Goal: Participate in discussion

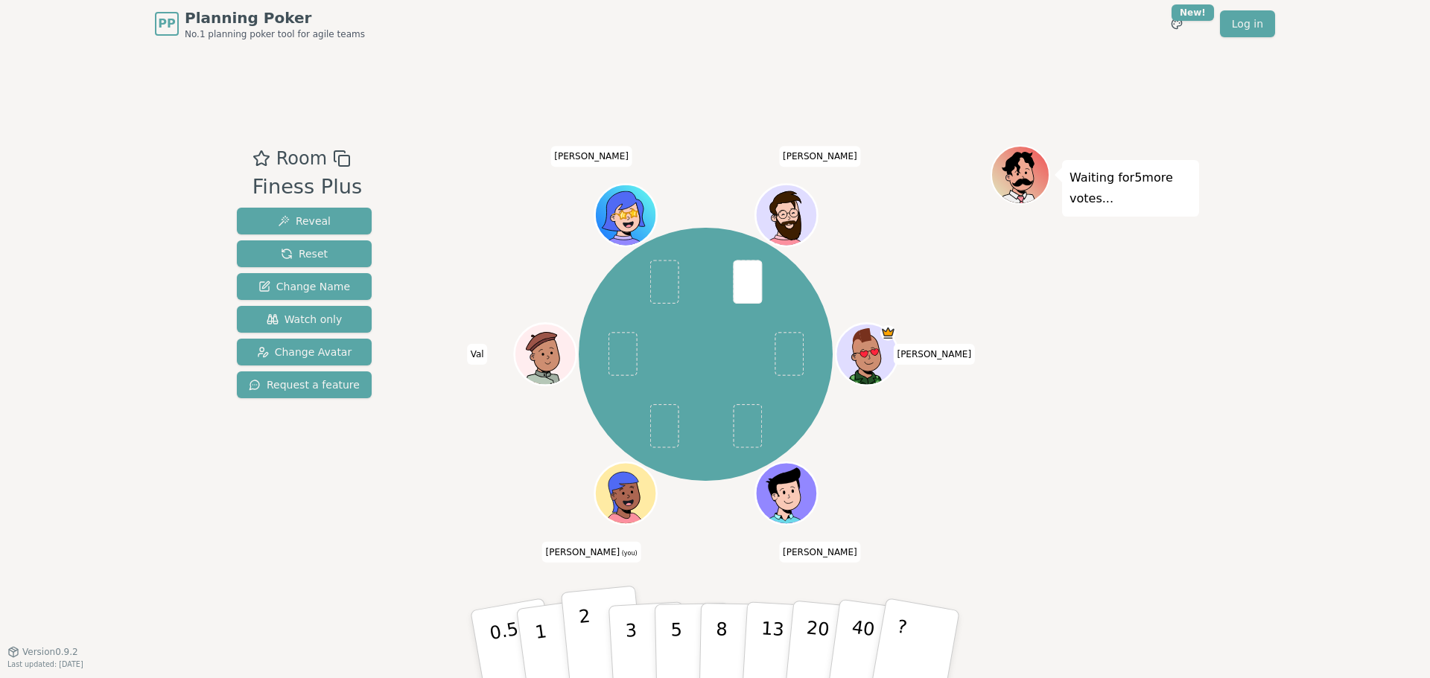
click at [596, 588] on button "2" at bounding box center [603, 645] width 85 height 118
click at [295, 349] on span "Change Avatar" at bounding box center [304, 352] width 95 height 15
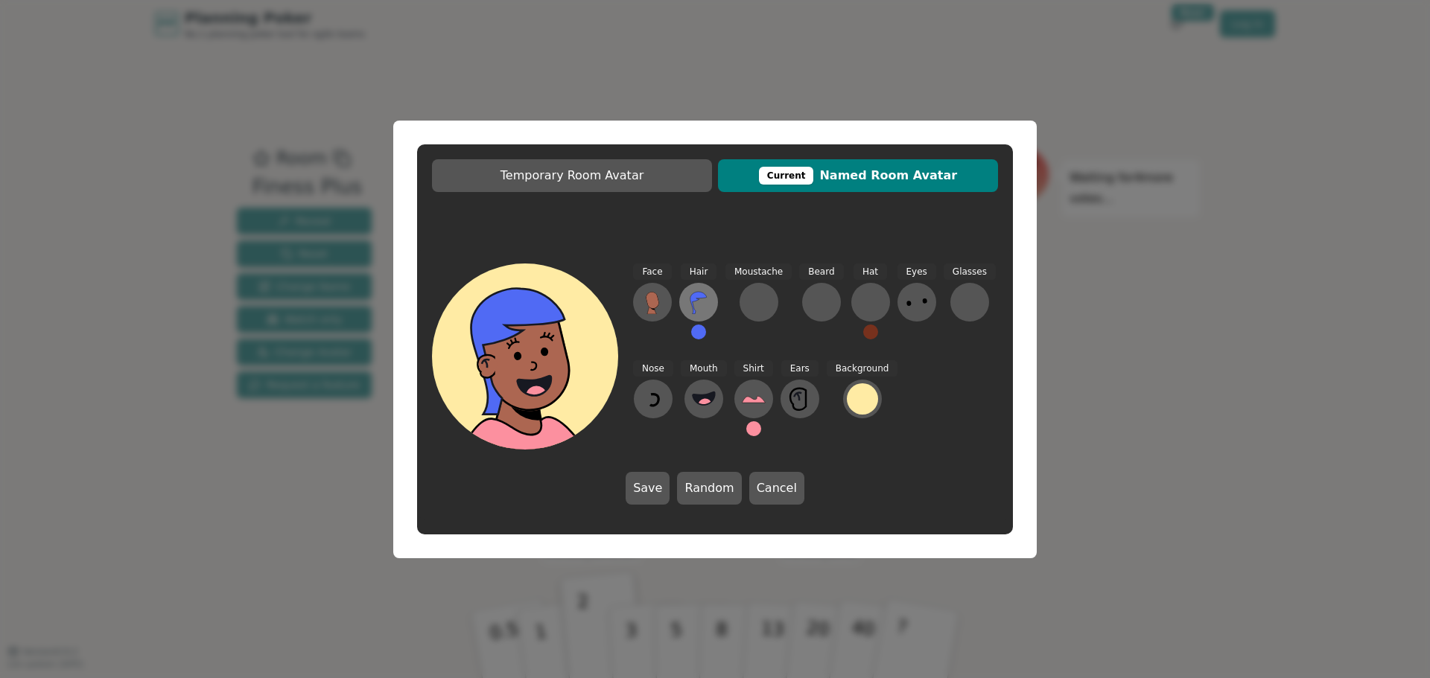
click at [703, 308] on icon at bounding box center [699, 302] width 24 height 24
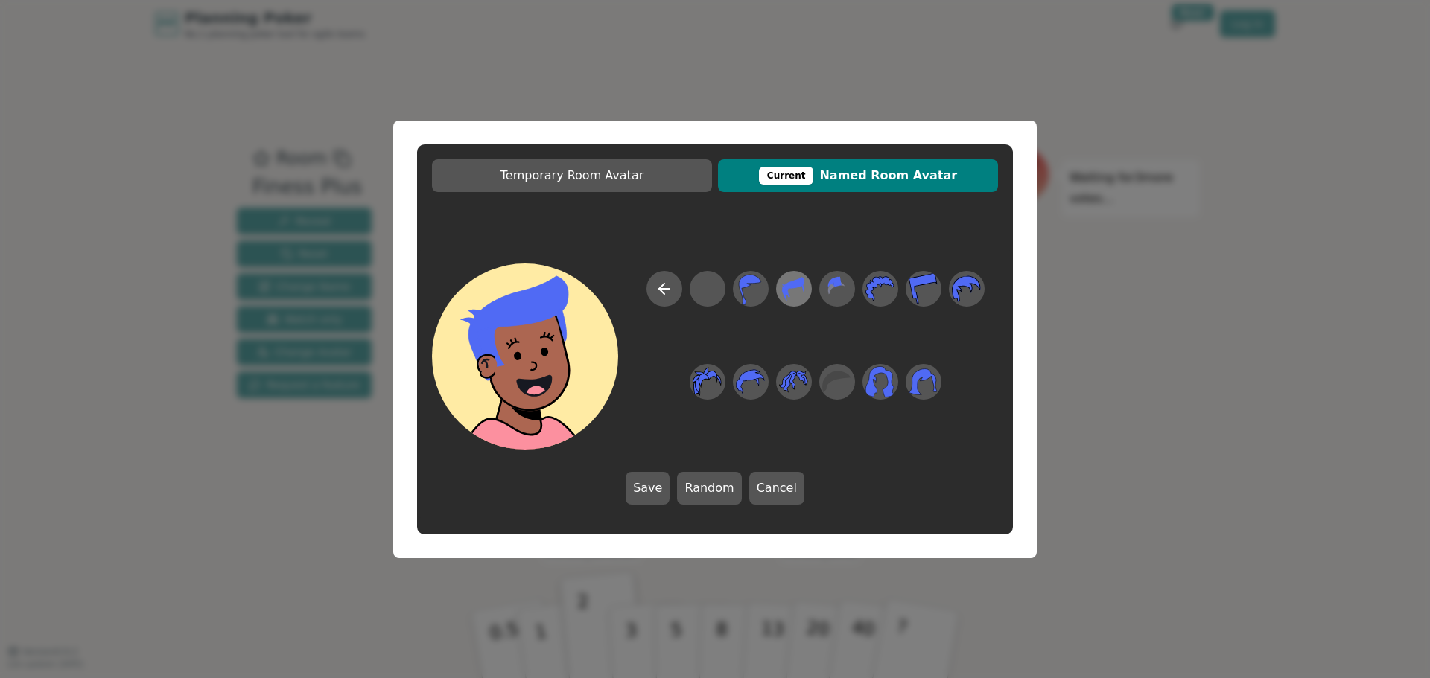
click at [803, 291] on icon at bounding box center [793, 289] width 29 height 34
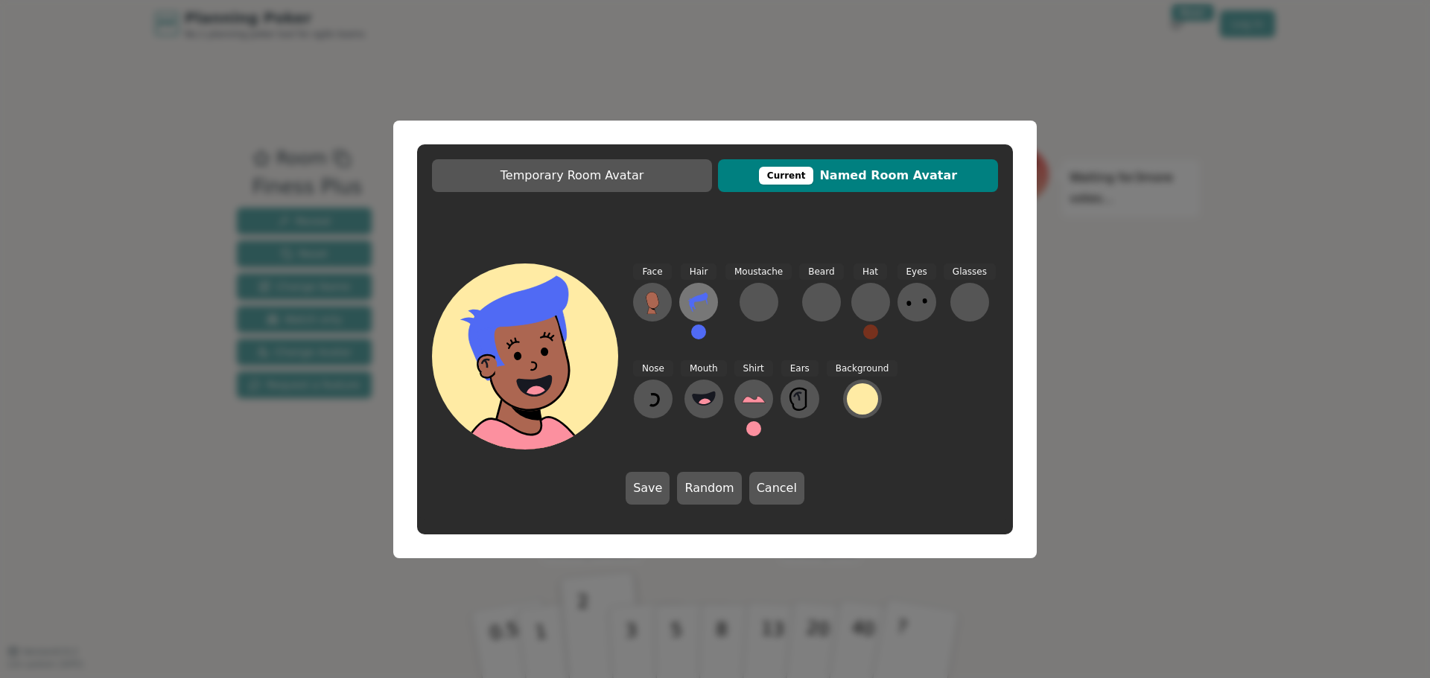
click at [702, 309] on icon at bounding box center [699, 302] width 24 height 24
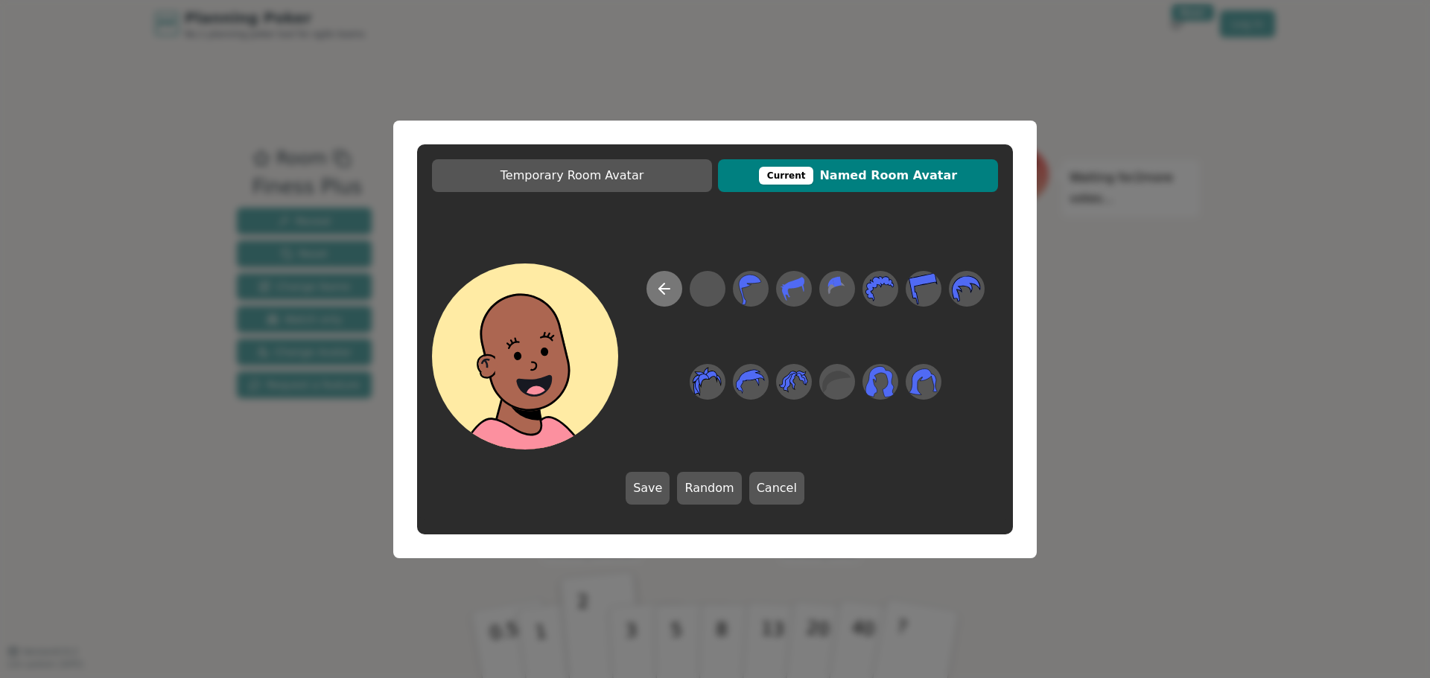
click at [652, 297] on button at bounding box center [664, 289] width 36 height 36
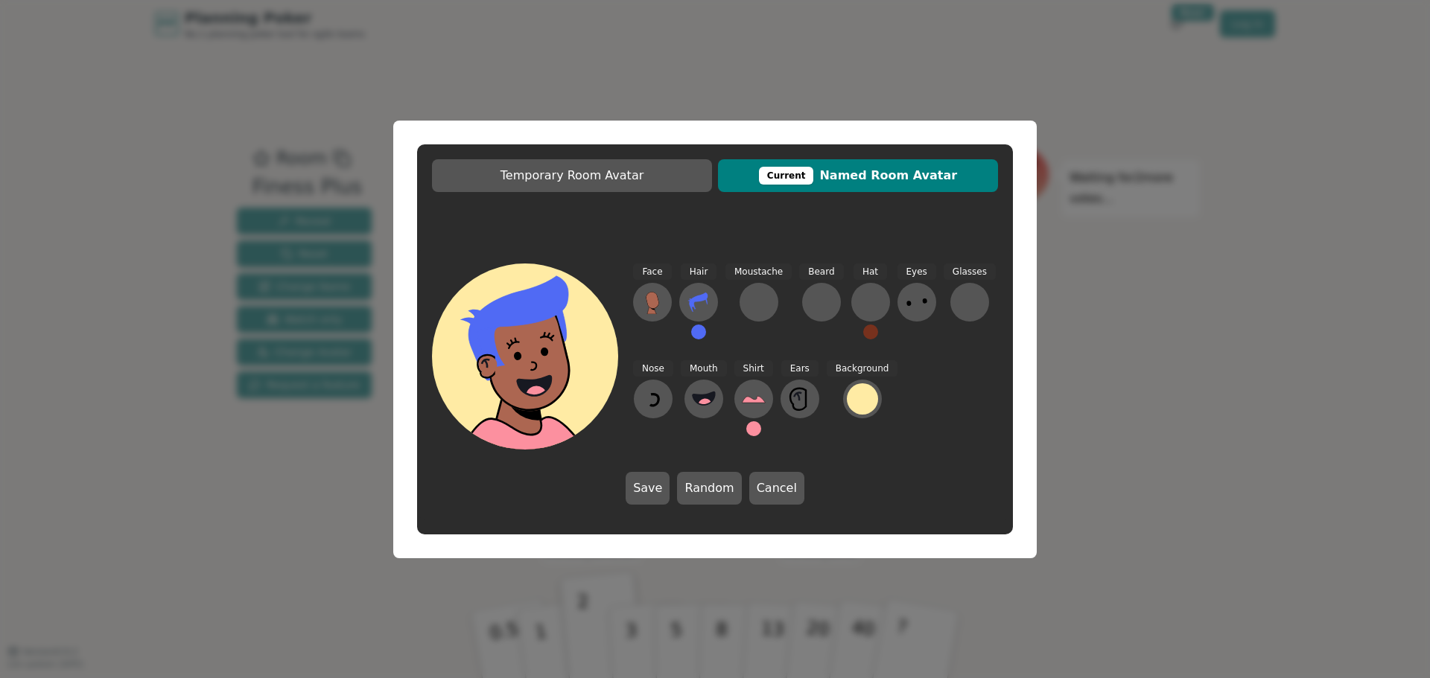
click at [700, 335] on button at bounding box center [698, 332] width 15 height 15
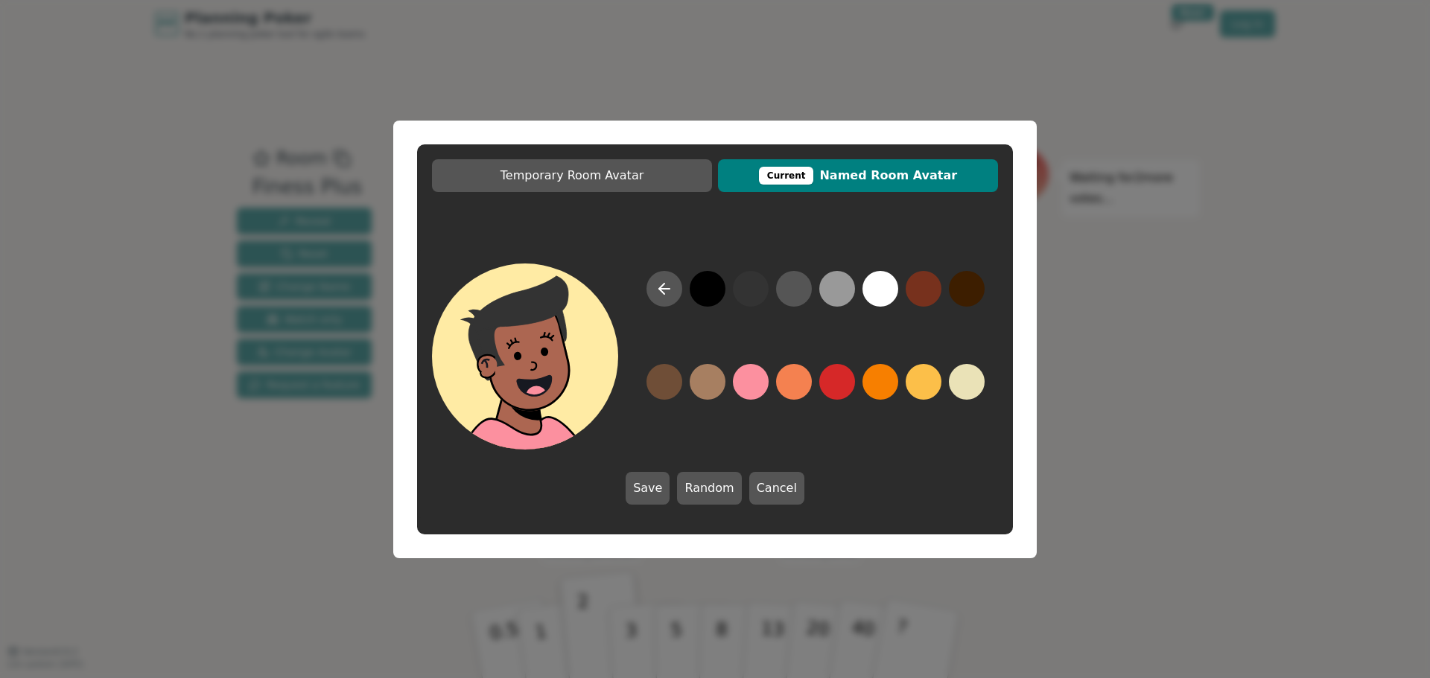
click at [748, 294] on button at bounding box center [751, 289] width 36 height 36
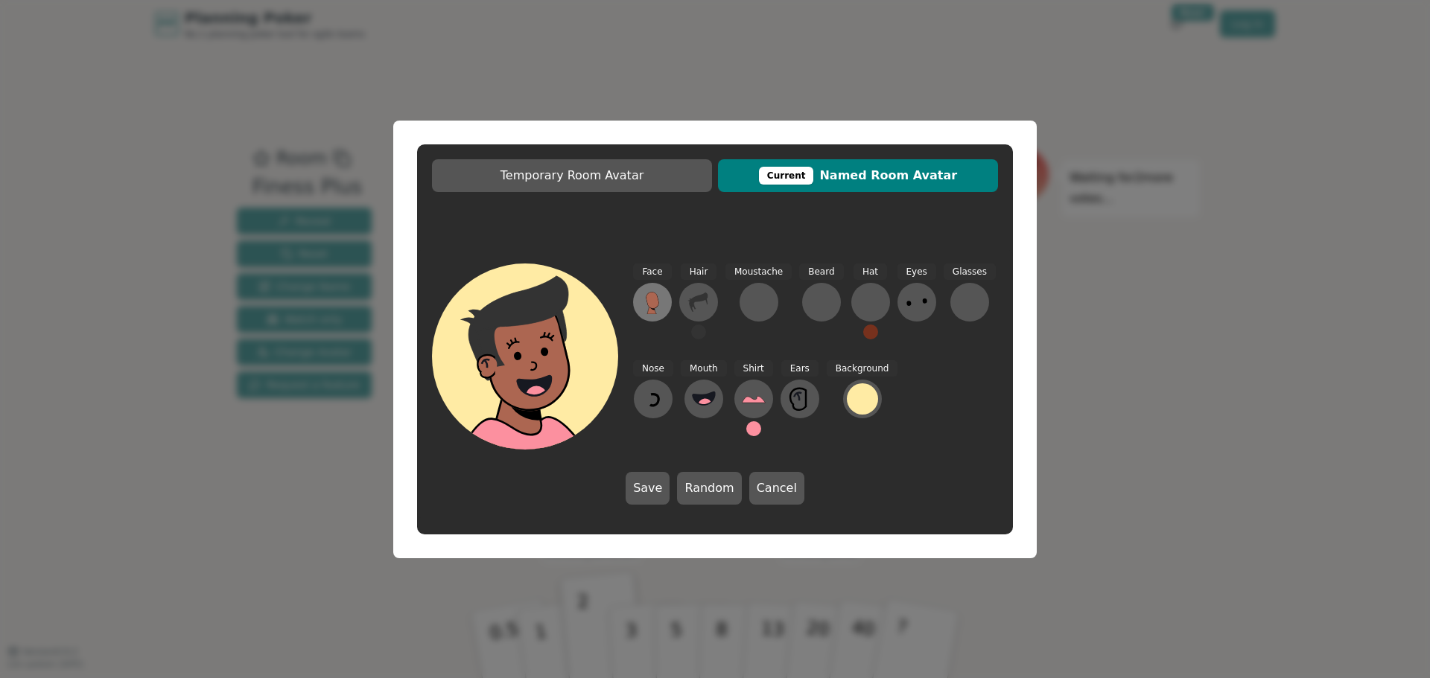
click at [661, 305] on icon at bounding box center [652, 302] width 24 height 24
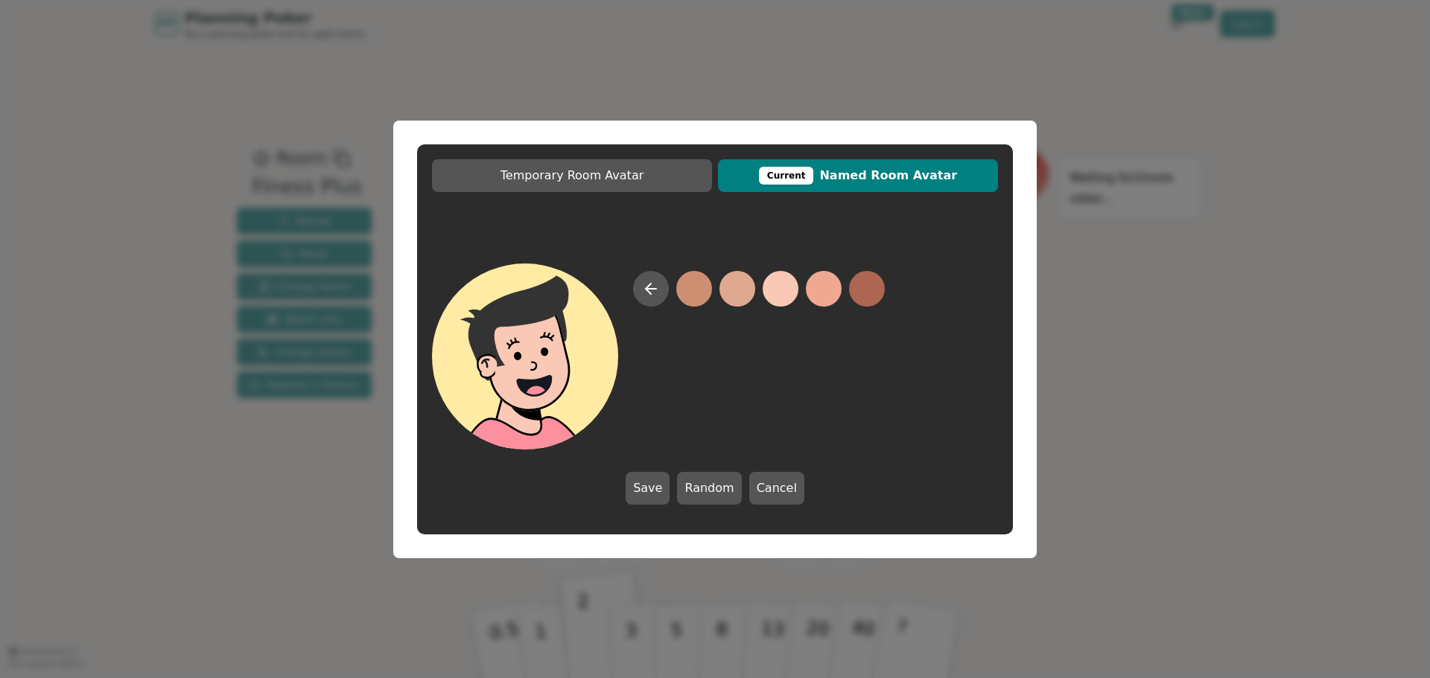
click at [786, 292] on button at bounding box center [781, 289] width 36 height 36
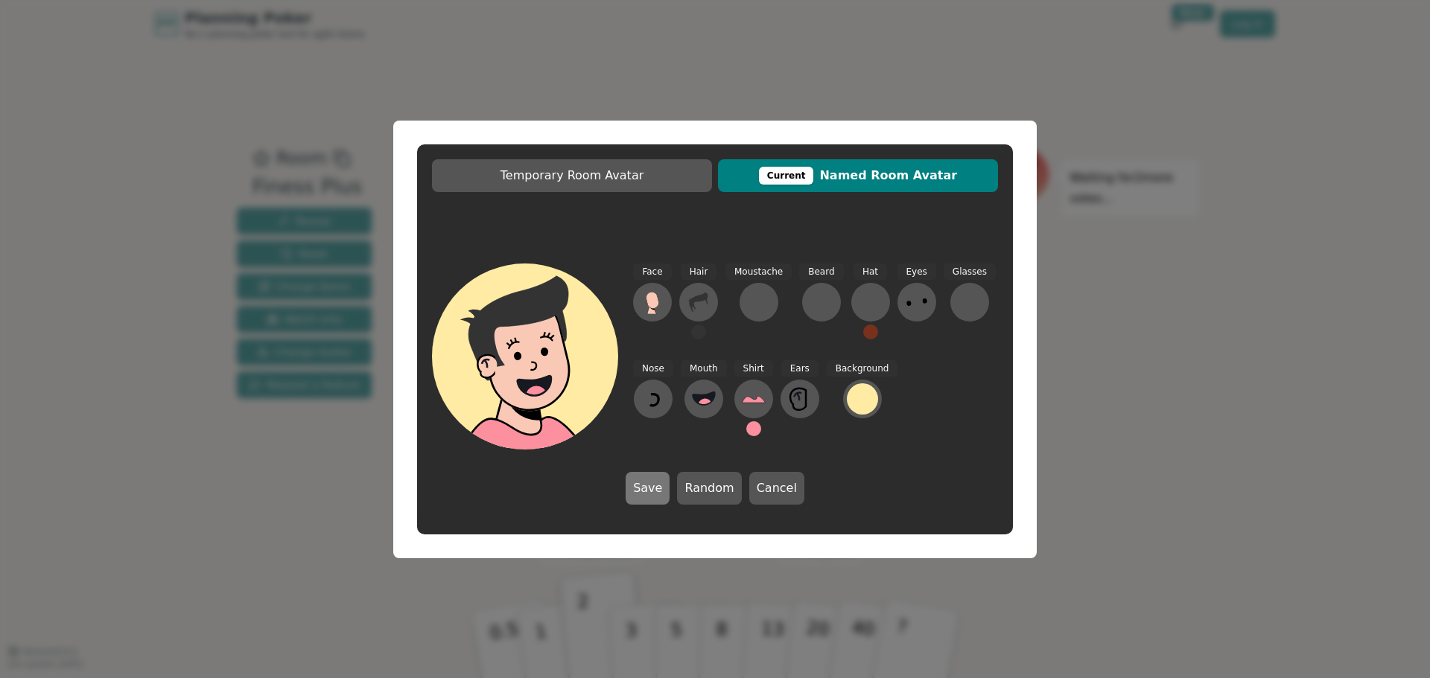
click at [664, 492] on button "Save" at bounding box center [648, 488] width 44 height 33
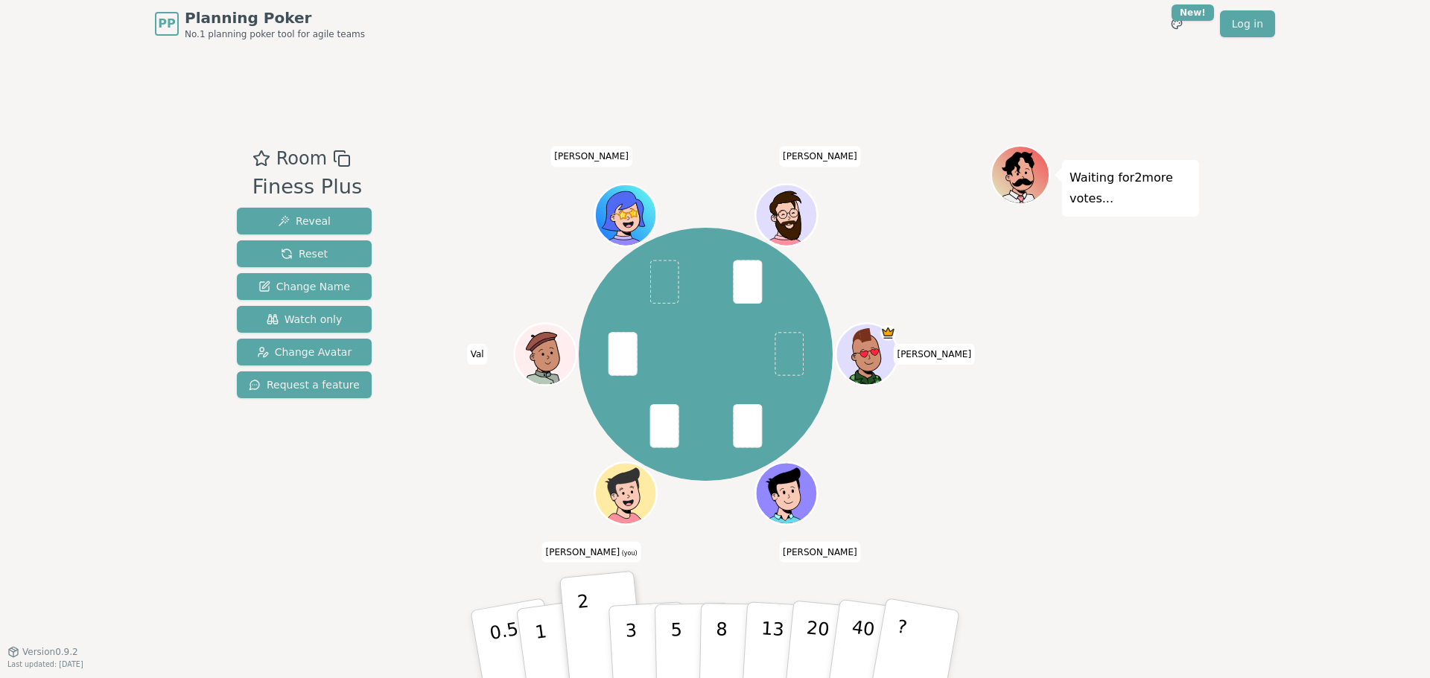
click at [1041, 578] on div "Room Finess Plus Reveal Reset Change Name Watch only Change Avatar Request a fe…" at bounding box center [715, 350] width 968 height 604
click at [1143, 17] on html "PP Planning Poker No.1 planning poker tool for agile teams Toggle theme New! Lo…" at bounding box center [715, 339] width 1430 height 678
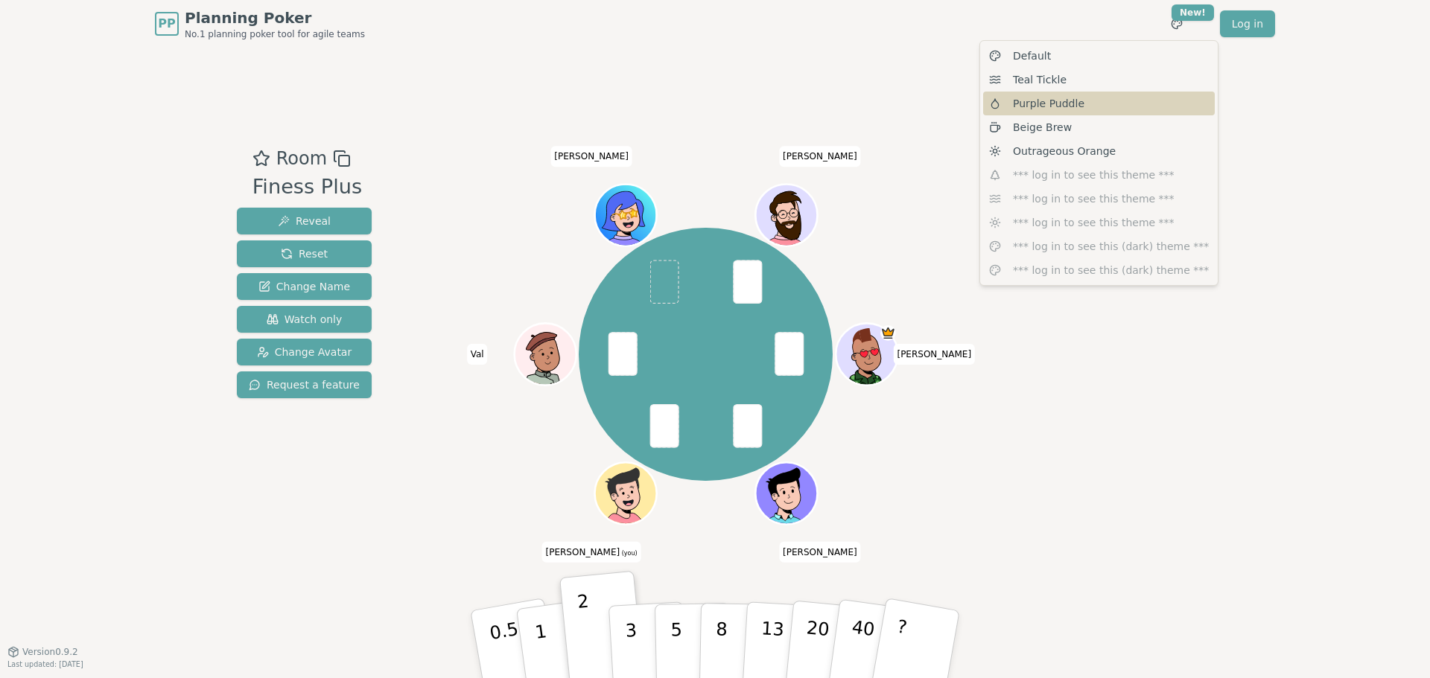
click at [1104, 106] on div "Purple Puddle" at bounding box center [1099, 104] width 232 height 24
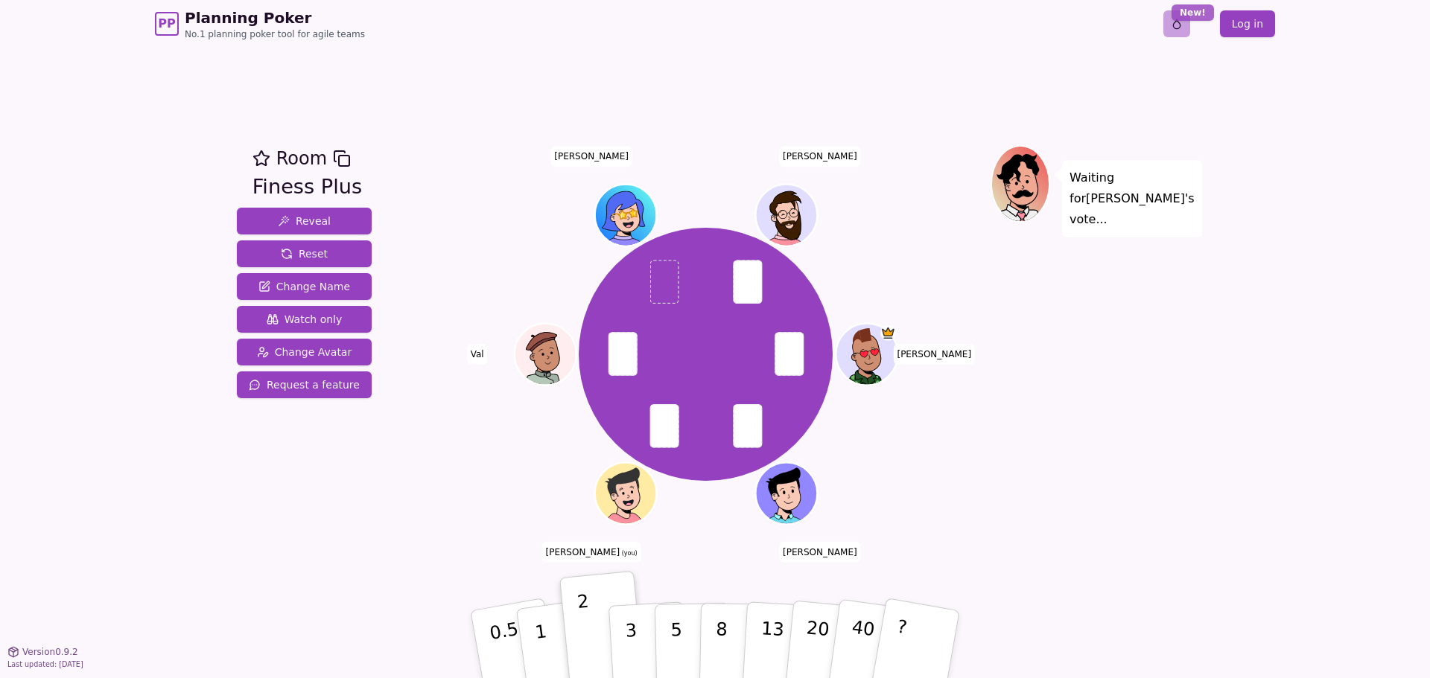
click at [1143, 16] on html "PP Planning Poker No.1 planning poker tool for agile teams Toggle theme New! Lo…" at bounding box center [715, 339] width 1430 height 678
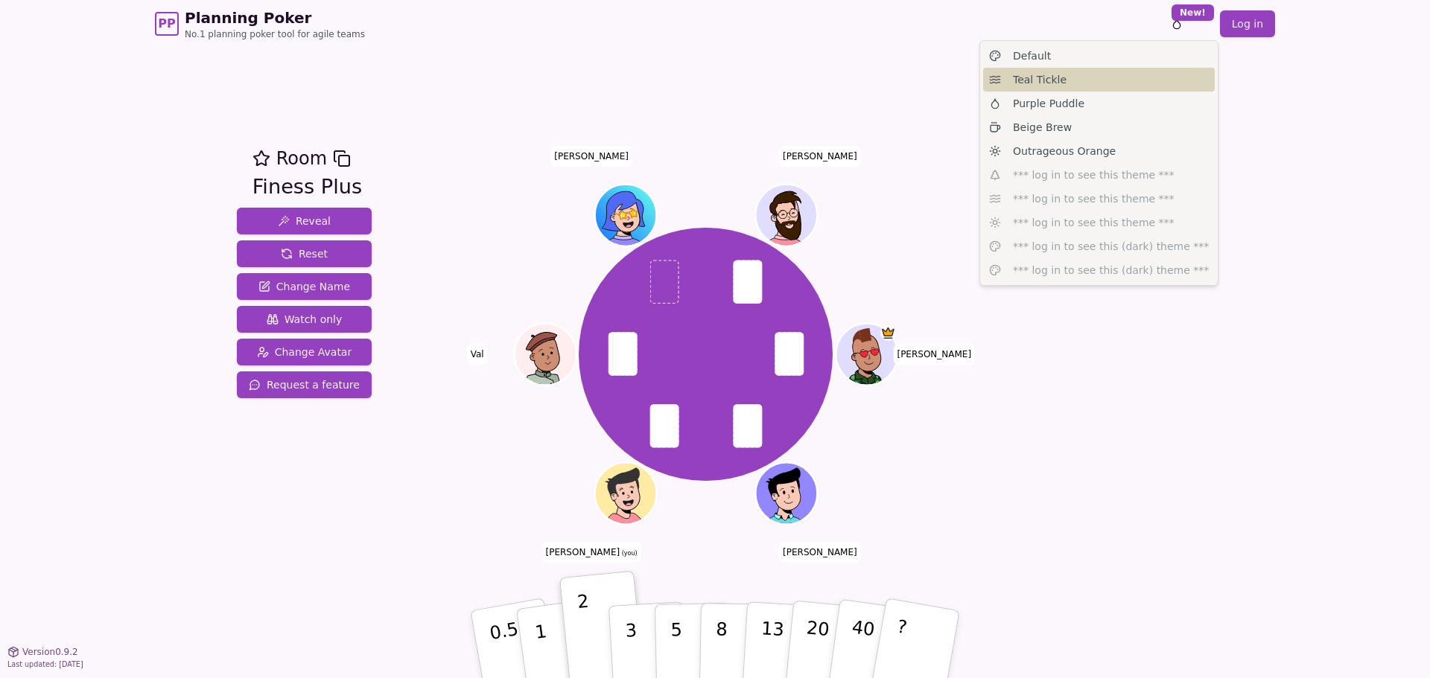
click at [1127, 85] on div "Teal Tickle" at bounding box center [1099, 80] width 232 height 24
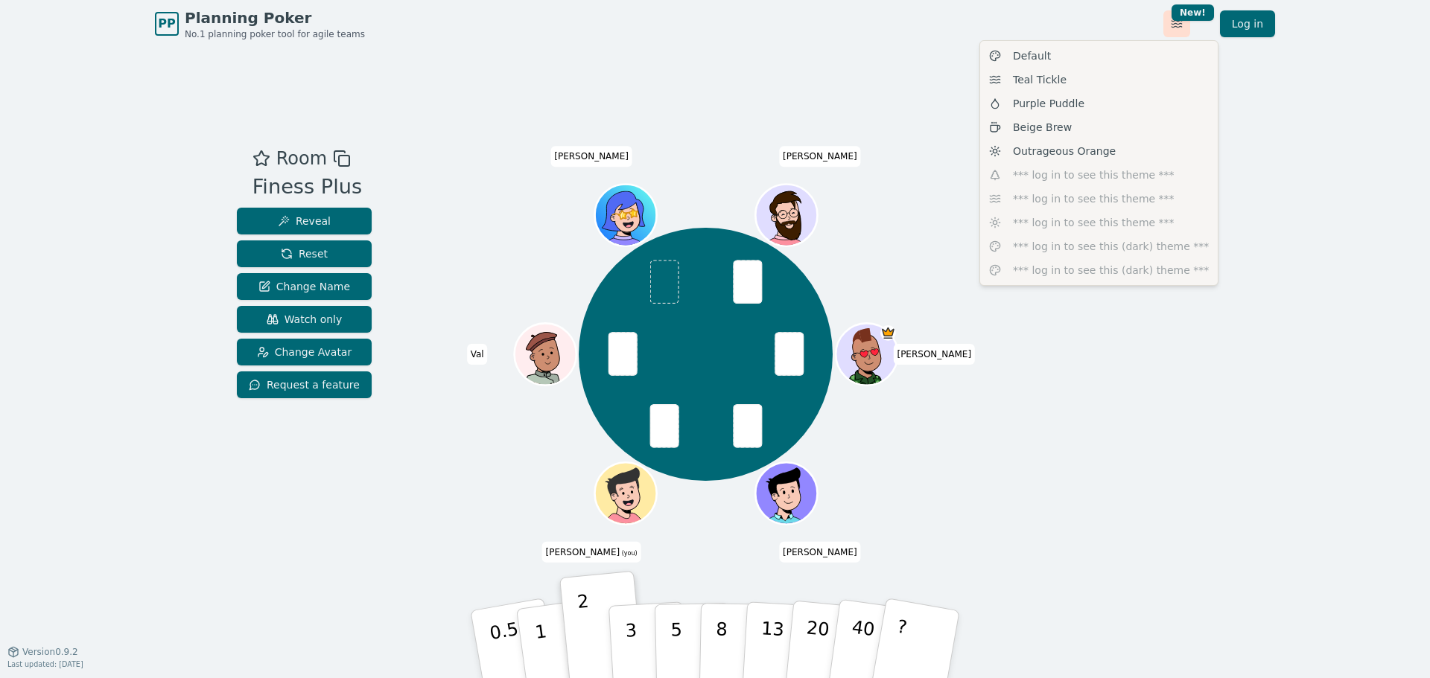
click at [1143, 18] on html "PP Planning Poker No.1 planning poker tool for agile teams Toggle theme New! Lo…" at bounding box center [715, 339] width 1430 height 678
click at [1105, 129] on div "Beige Brew" at bounding box center [1099, 127] width 232 height 24
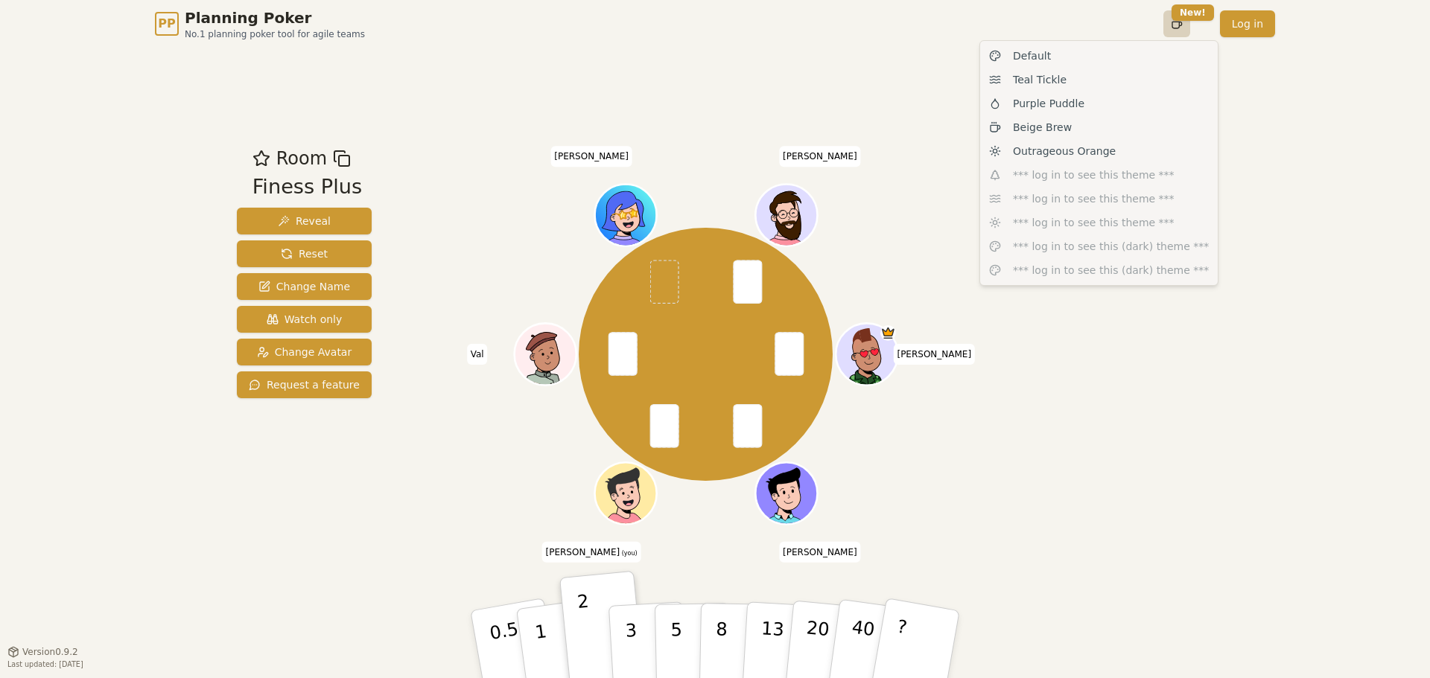
click at [1143, 24] on html "PP Planning Poker No.1 planning poker tool for agile teams Toggle theme New! Lo…" at bounding box center [715, 339] width 1430 height 678
click at [1107, 149] on div "Outrageous Orange" at bounding box center [1099, 151] width 232 height 24
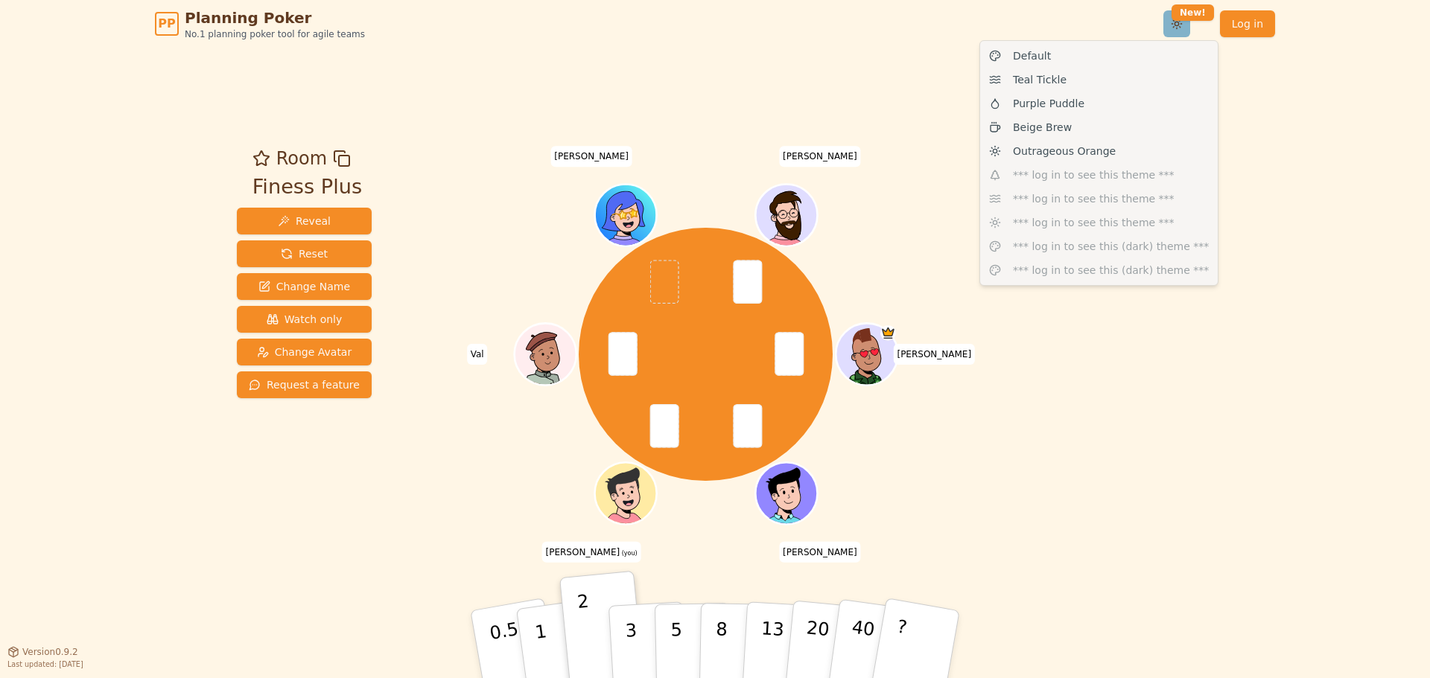
click at [1143, 26] on html "PP Planning Poker No.1 planning poker tool for agile teams Toggle theme New! Lo…" at bounding box center [715, 339] width 1430 height 678
click at [1118, 107] on div "Purple Puddle" at bounding box center [1099, 104] width 232 height 24
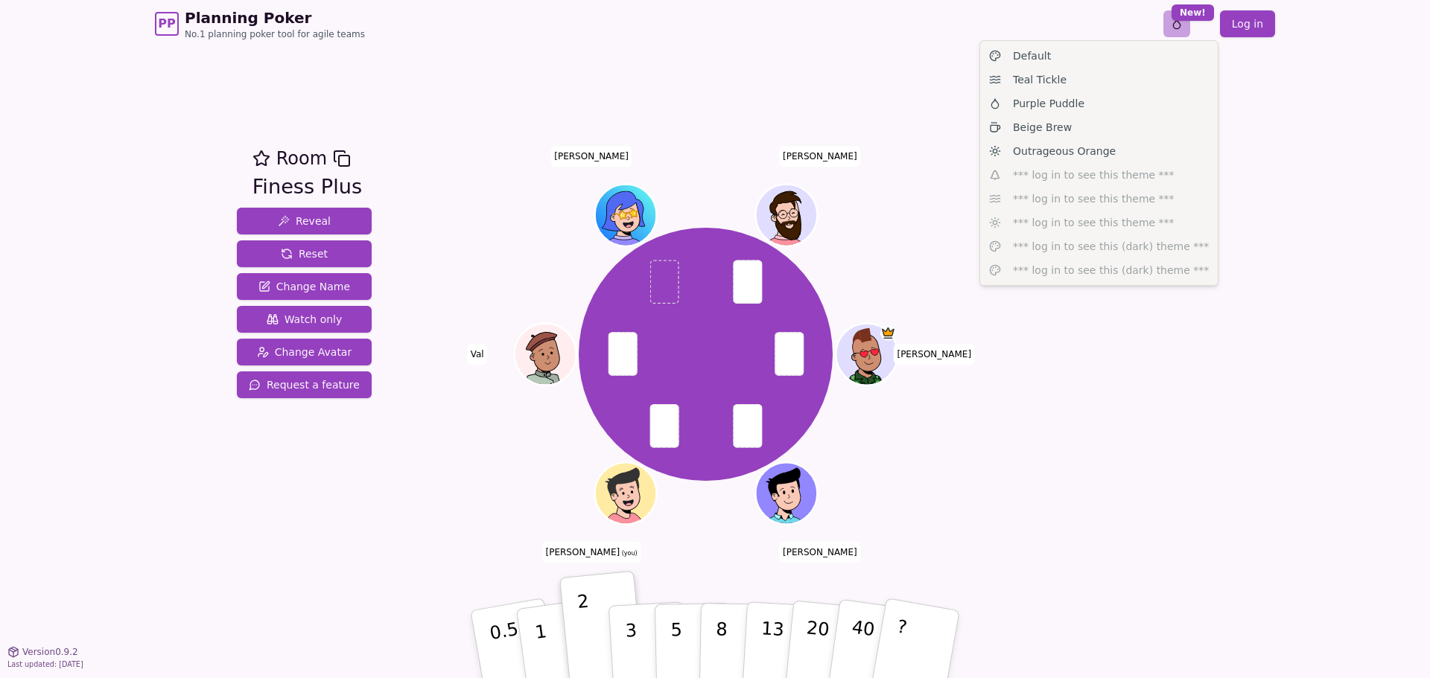
click at [1143, 25] on html "PP Planning Poker No.1 planning poker tool for agile teams Toggle theme New! Lo…" at bounding box center [715, 339] width 1430 height 678
click at [1092, 150] on span "Outrageous Orange" at bounding box center [1064, 151] width 103 height 15
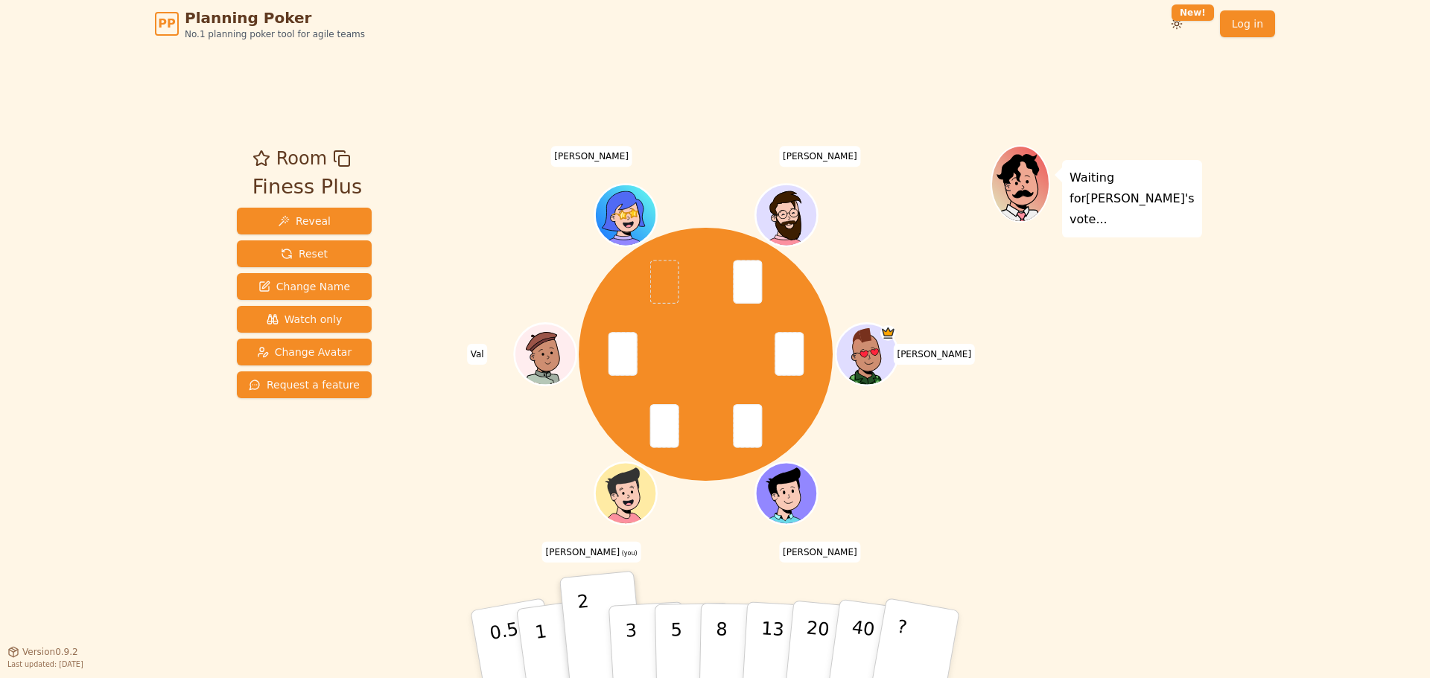
click at [1143, 90] on div "Room Finess Plus Reveal Reset Change Name Watch only Change Avatar Request a fe…" at bounding box center [715, 350] width 968 height 604
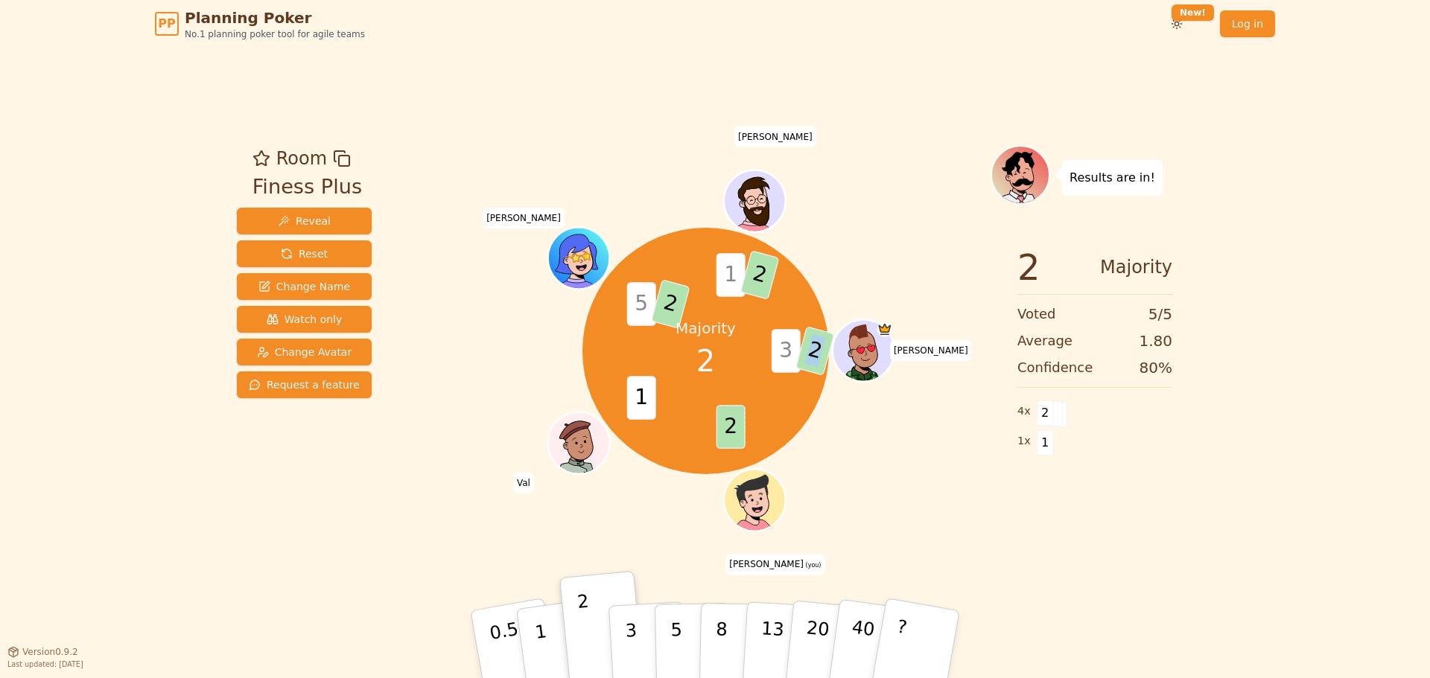
drag, startPoint x: 818, startPoint y: 349, endPoint x: 803, endPoint y: 349, distance: 15.7
click at [803, 349] on span "2" at bounding box center [814, 351] width 39 height 50
click at [767, 384] on div "Majority 2 3 2 2 1 5 2 1 2 [PERSON_NAME] (you) [PERSON_NAME] [PERSON_NAME]" at bounding box center [705, 351] width 247 height 247
drag, startPoint x: 808, startPoint y: 428, endPoint x: 802, endPoint y: 441, distance: 14.0
drag, startPoint x: 802, startPoint y: 441, endPoint x: 1053, endPoint y: 567, distance: 280.7
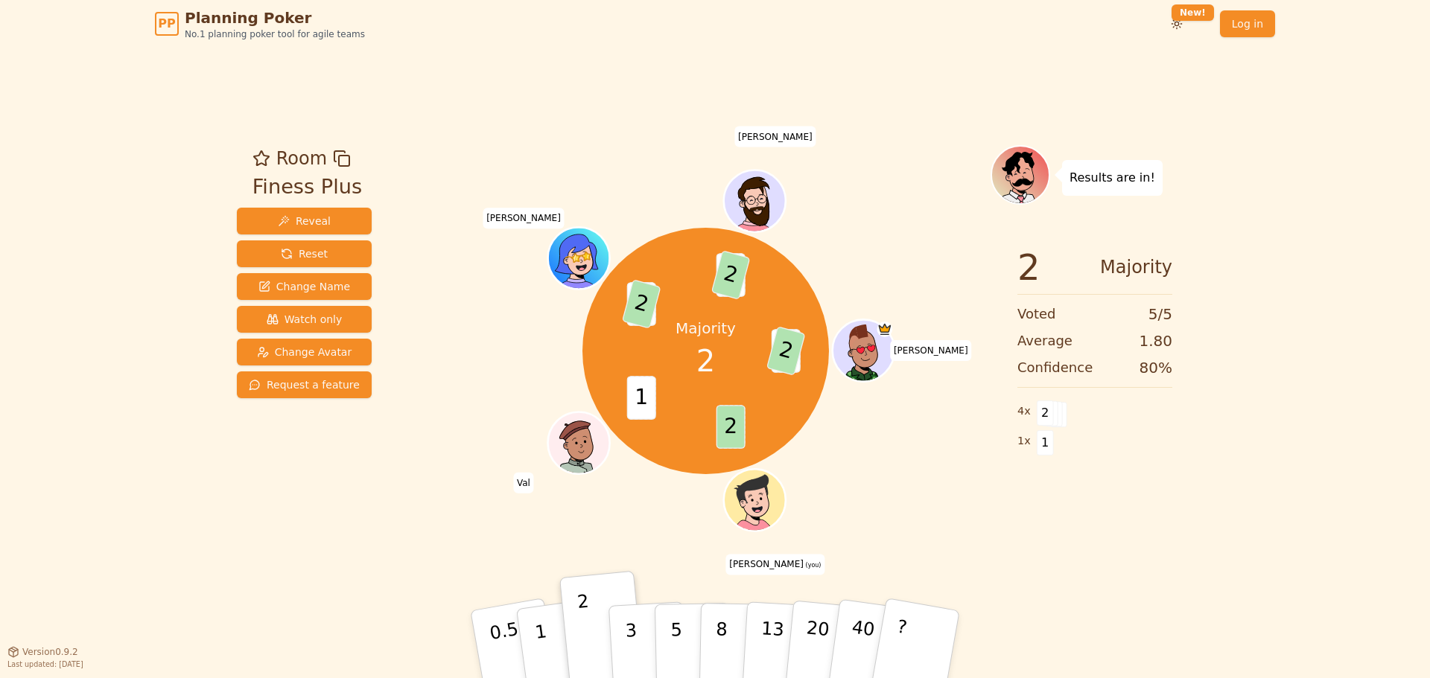
click at [1053, 567] on div "Room Finess Plus Reveal Reset Change Name Watch only Change Avatar Request a fe…" at bounding box center [715, 350] width 968 height 604
